Goal: Check status: Check status

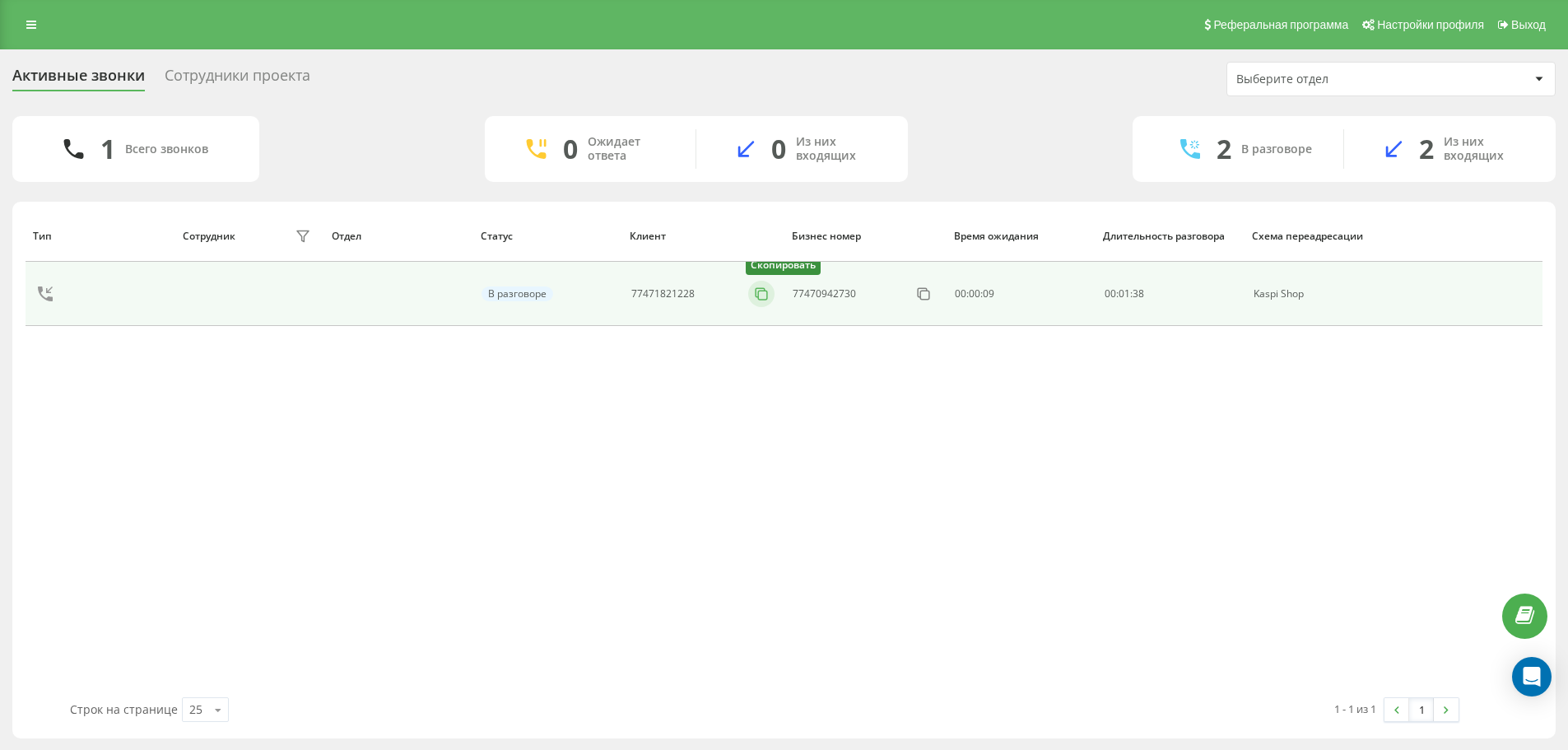
click at [764, 293] on icon at bounding box center [760, 293] width 16 height 16
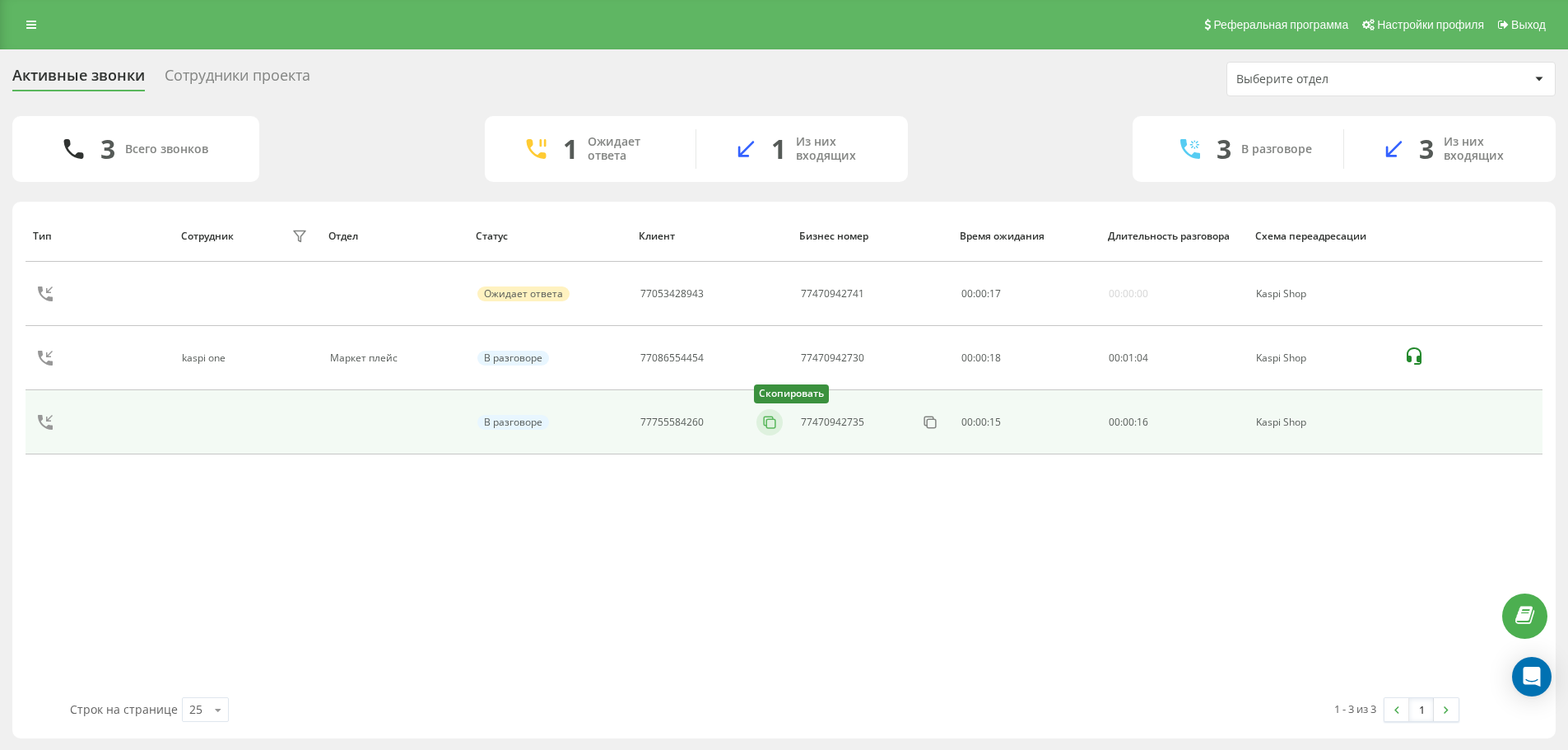
click at [767, 418] on icon at bounding box center [769, 422] width 16 height 16
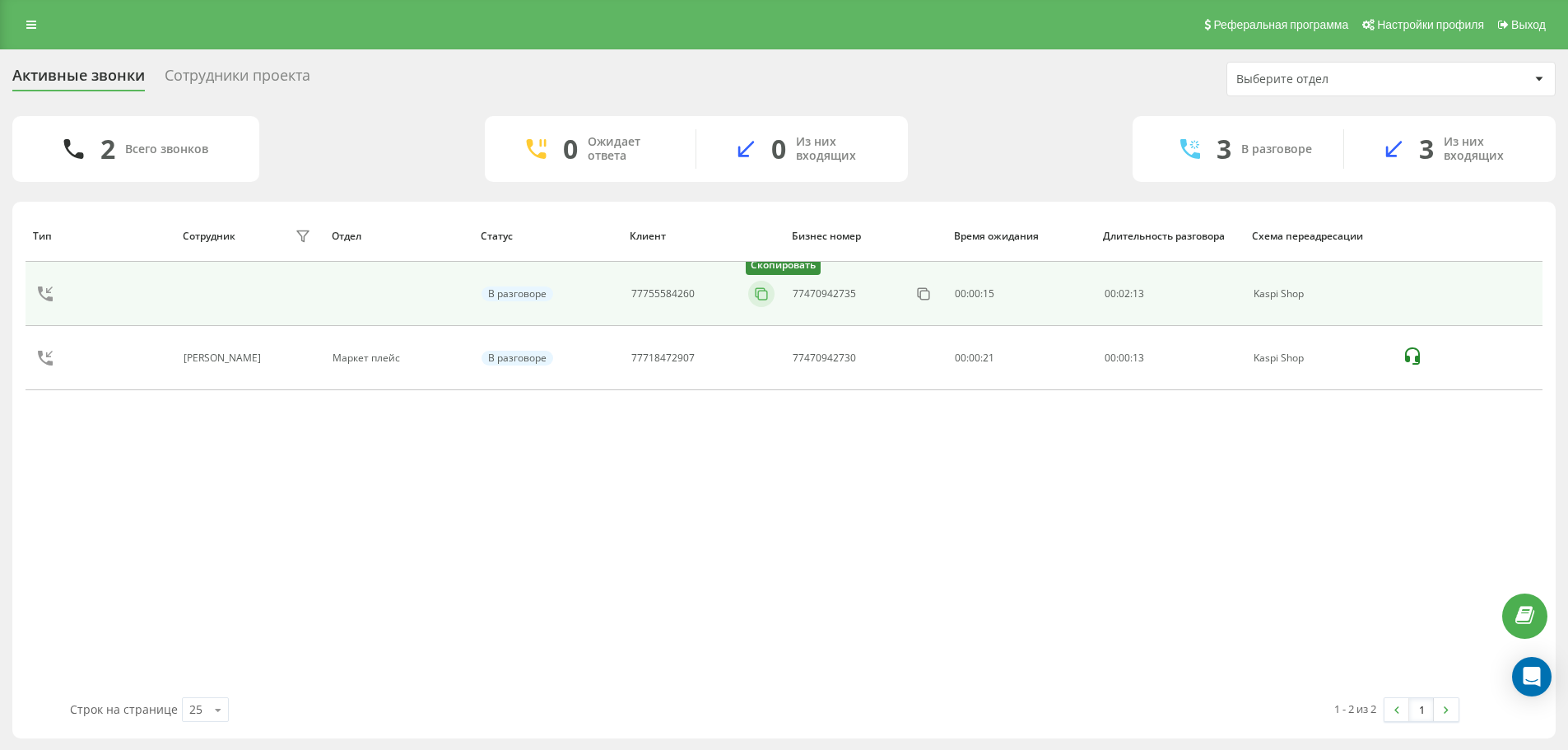
click at [757, 295] on icon at bounding box center [760, 293] width 16 height 16
click at [760, 296] on icon at bounding box center [760, 293] width 16 height 16
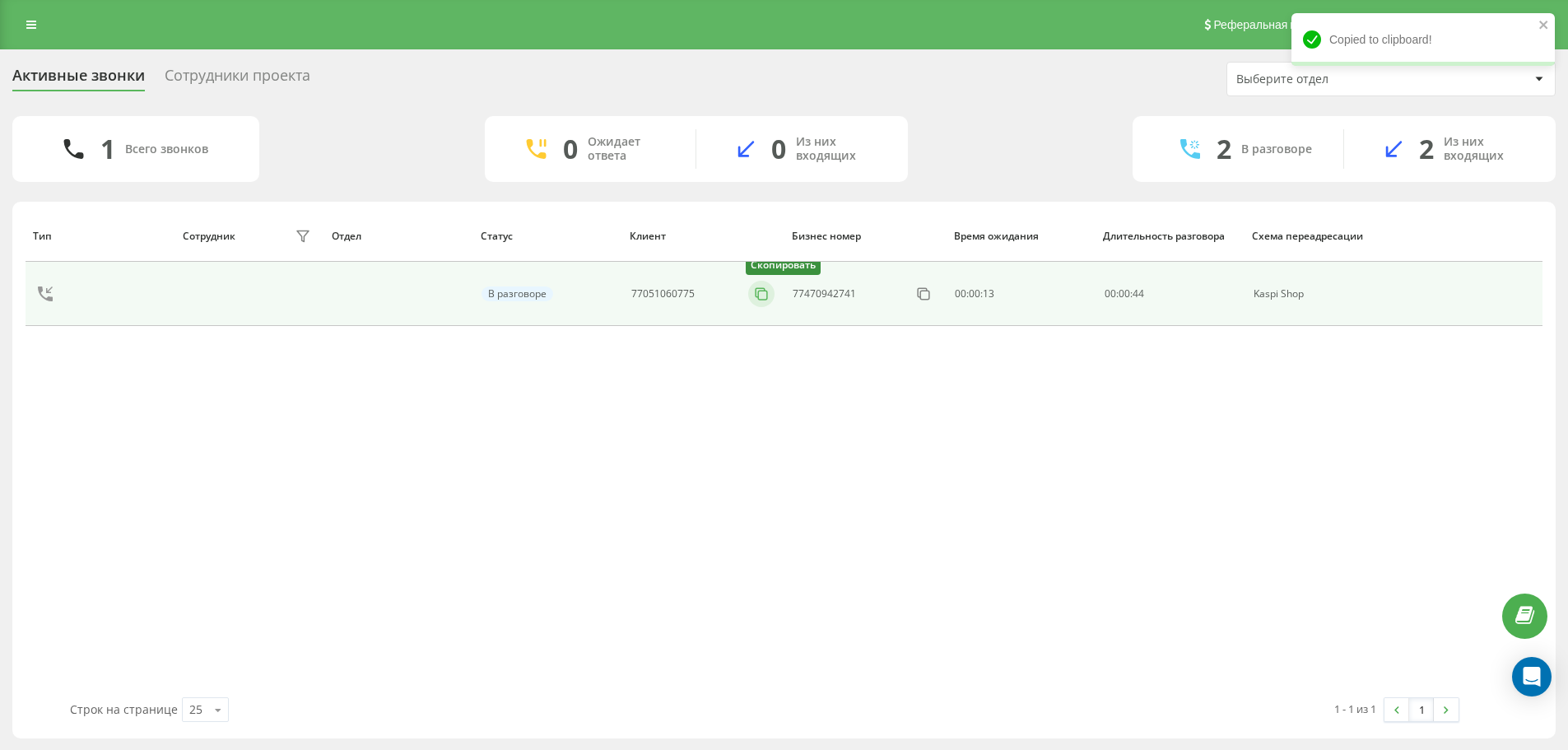
click at [767, 293] on icon at bounding box center [760, 293] width 16 height 16
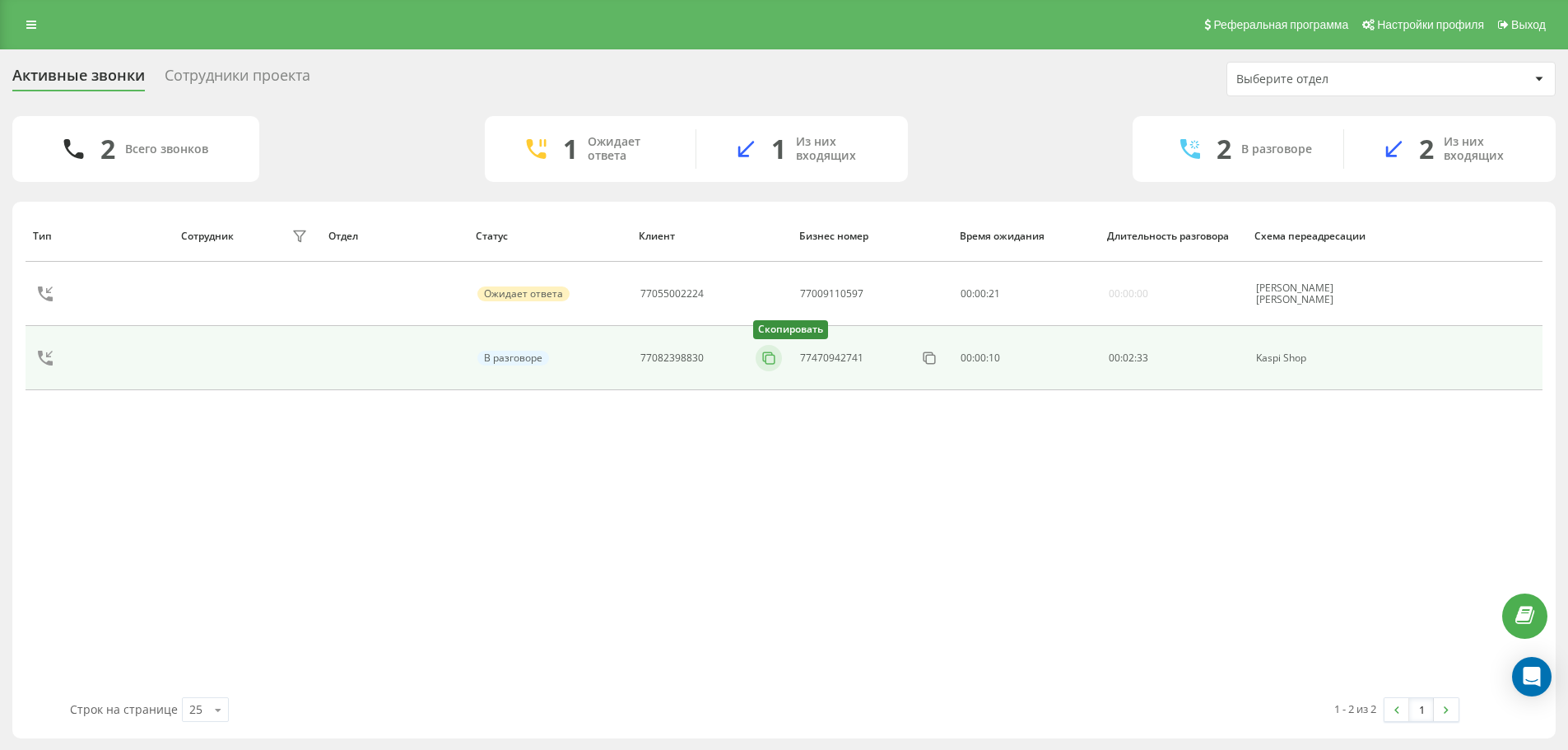
click at [764, 358] on icon at bounding box center [769, 357] width 10 height 10
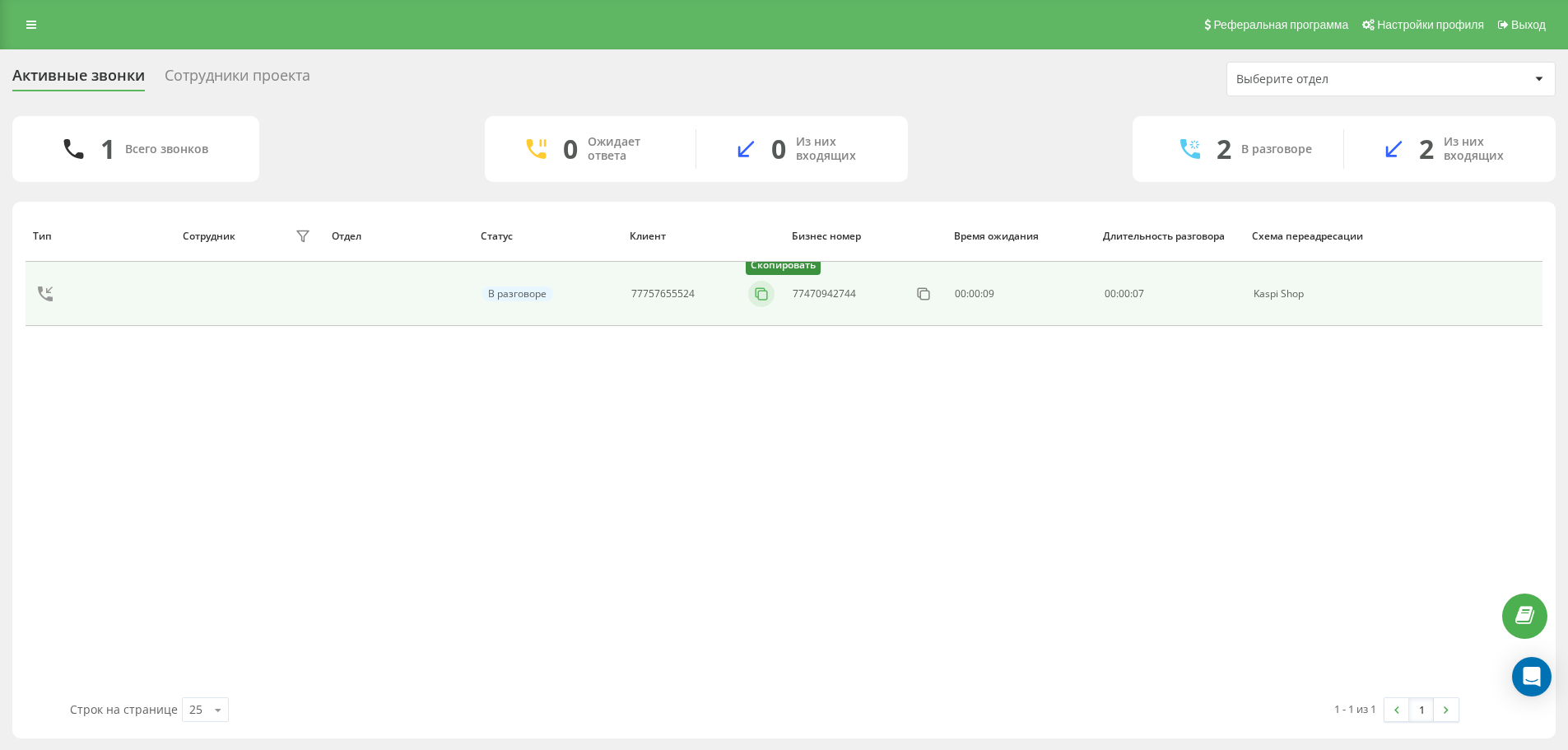
click at [767, 294] on icon at bounding box center [760, 293] width 16 height 16
click at [757, 290] on icon at bounding box center [760, 293] width 16 height 16
click at [739, 290] on rect at bounding box center [738, 295] width 10 height 10
